Goal: Find specific page/section: Find specific page/section

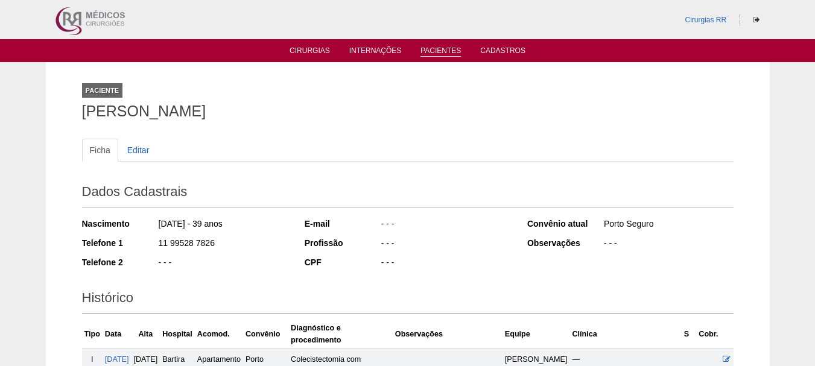
click at [445, 50] on link "Pacientes" at bounding box center [441, 51] width 40 height 10
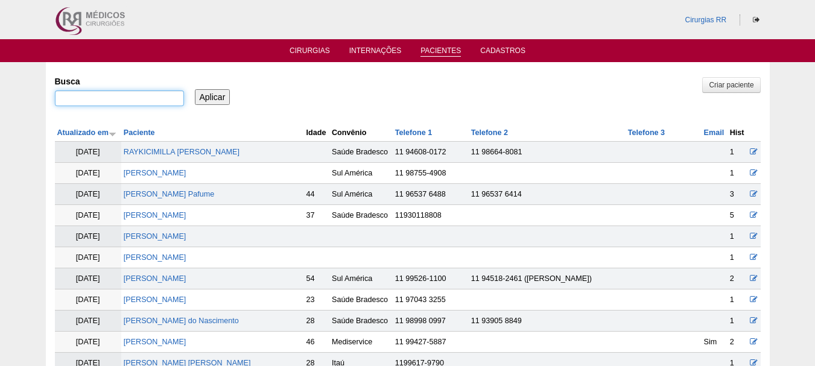
click at [77, 97] on input "Busca" at bounding box center [119, 99] width 129 height 16
click at [126, 97] on input "Busca" at bounding box center [119, 99] width 129 height 16
type input "MARIA SOCORRO BEZERRA PINHEIRO"
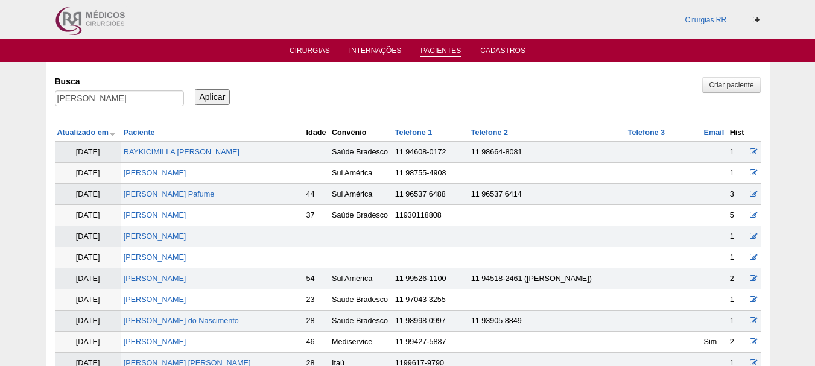
click at [207, 97] on input "Aplicar" at bounding box center [213, 97] width 36 height 16
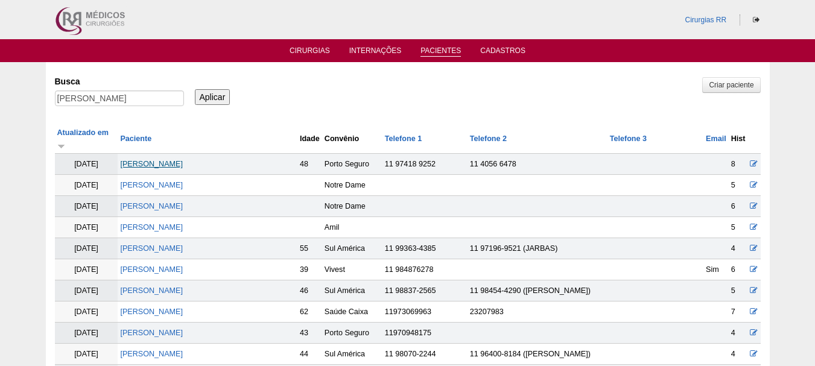
click at [183, 165] on link "Maria Socorro Bezerra Pinheiro" at bounding box center [151, 164] width 63 height 8
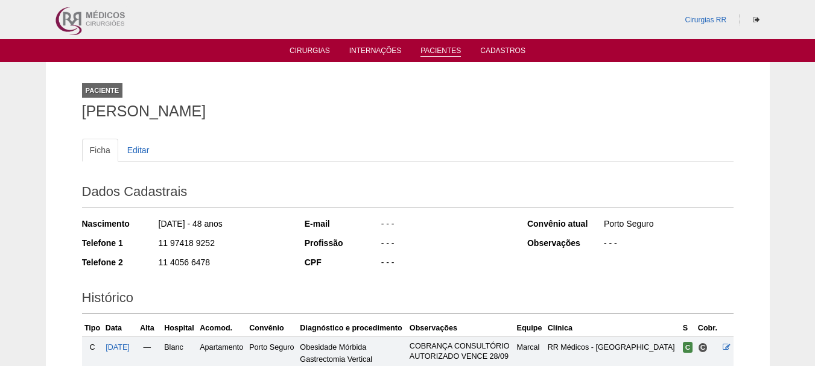
click at [452, 47] on link "Pacientes" at bounding box center [441, 51] width 40 height 10
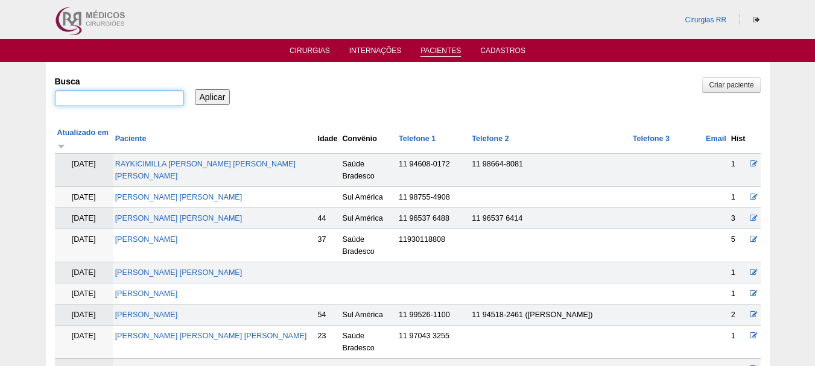
click at [113, 91] on input "Busca" at bounding box center [119, 99] width 129 height 16
type input "[PERSON_NAME]"
click at [198, 101] on input "Aplicar" at bounding box center [213, 97] width 36 height 16
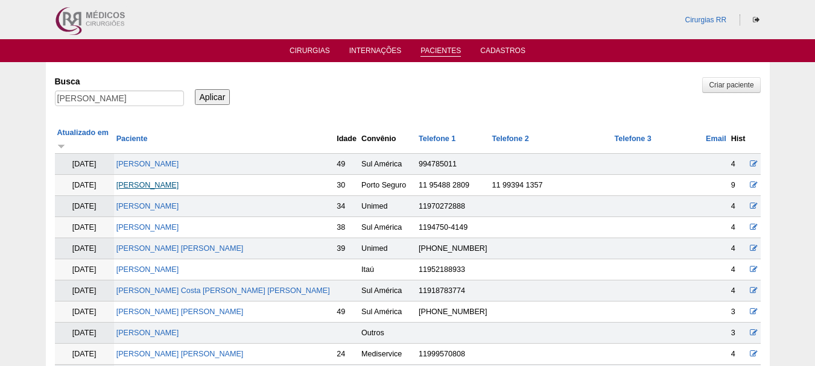
click at [179, 181] on link "[PERSON_NAME]" at bounding box center [147, 185] width 63 height 8
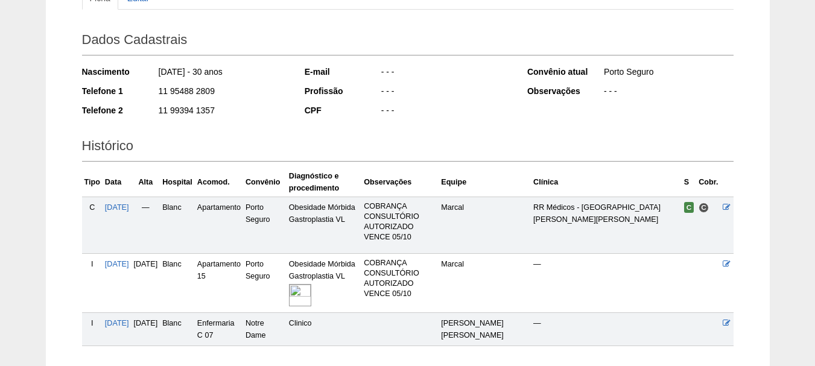
scroll to position [181, 0]
